Goal: Information Seeking & Learning: Learn about a topic

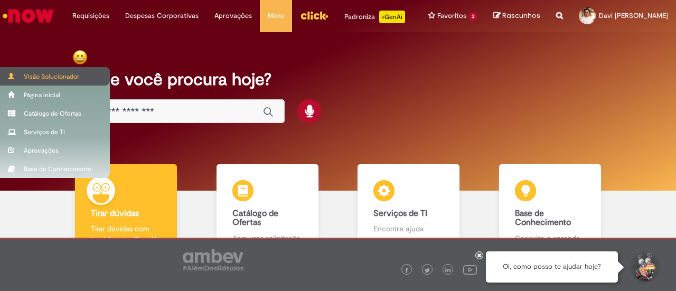
click at [16, 80] on div "Visão Solucionador" at bounding box center [55, 76] width 110 height 18
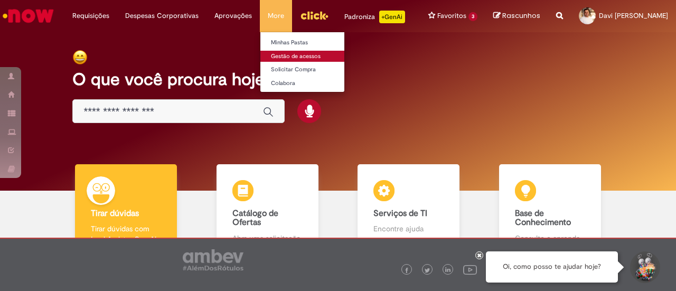
click at [289, 53] on link "Gestão de acessos" at bounding box center [318, 57] width 116 height 12
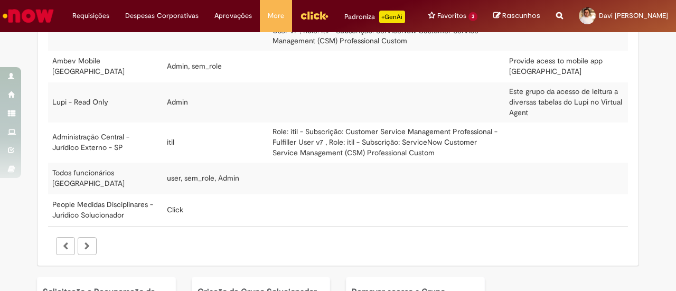
scroll to position [317, 0]
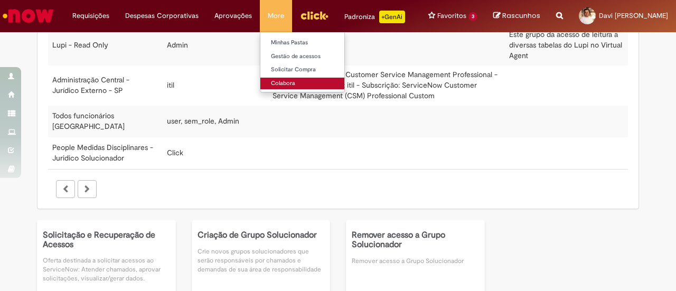
click at [281, 86] on link "Colabora" at bounding box center [318, 84] width 116 height 12
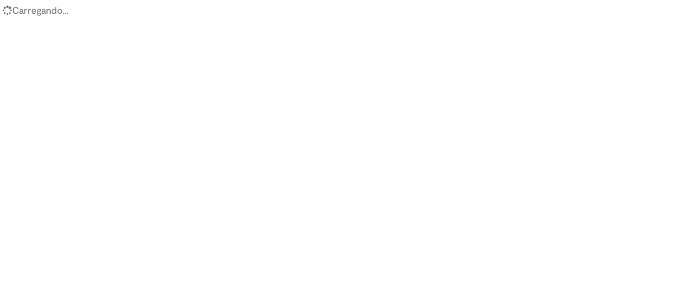
select select "**********"
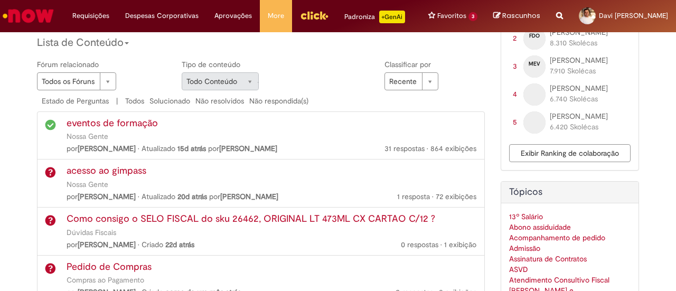
scroll to position [475, 0]
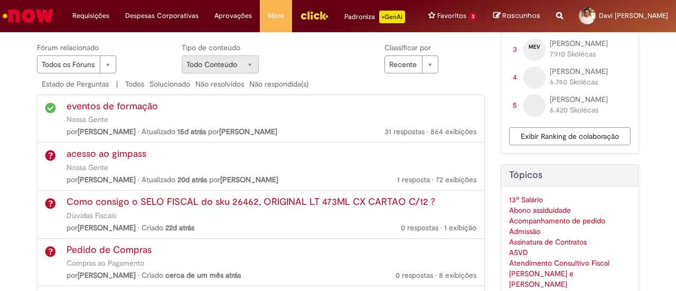
click at [109, 112] on link "eventos de formação" at bounding box center [112, 106] width 91 height 13
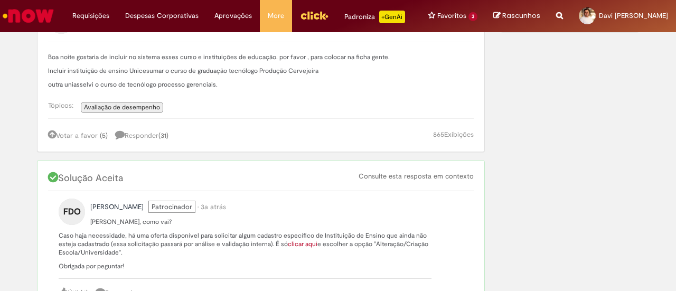
scroll to position [158, 0]
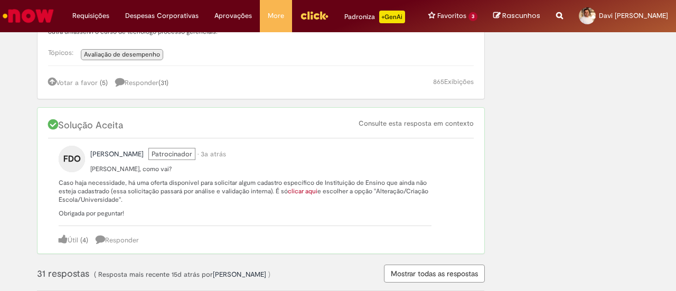
click at [309, 23] on img "Menu Cabeçalho" at bounding box center [314, 15] width 29 height 16
click at [40, 15] on img "Ir para a Homepage" at bounding box center [28, 15] width 54 height 21
